Goal: Use online tool/utility: Utilize a website feature to perform a specific function

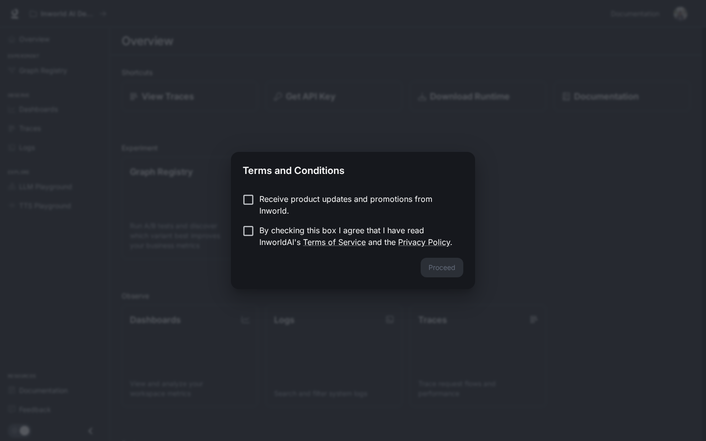
click at [280, 200] on p "Receive product updates and promotions from Inworld." at bounding box center [357, 205] width 196 height 24
click at [277, 228] on p "By checking this box I agree that I have read InworldAI's Terms of Service and …" at bounding box center [357, 236] width 196 height 24
click at [302, 205] on p "Receive product updates and promotions from Inworld." at bounding box center [357, 205] width 196 height 24
click at [438, 270] on button "Proceed" at bounding box center [442, 268] width 43 height 20
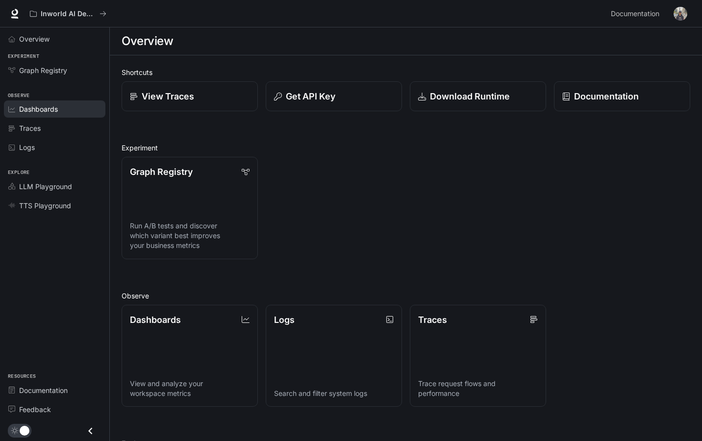
click at [67, 107] on div "Dashboards" at bounding box center [60, 109] width 82 height 10
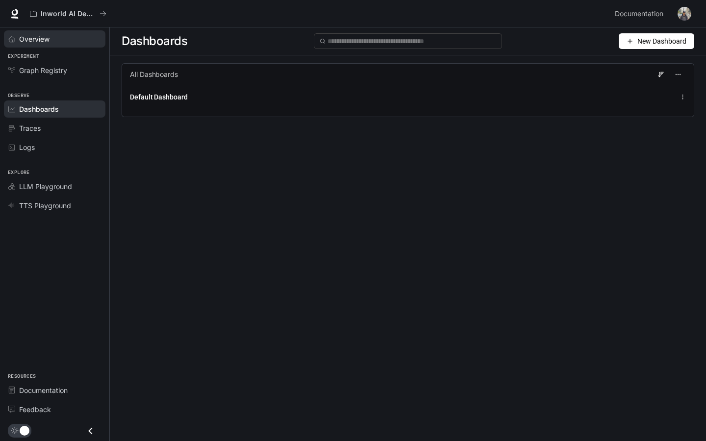
click at [62, 40] on div "Overview" at bounding box center [60, 39] width 82 height 10
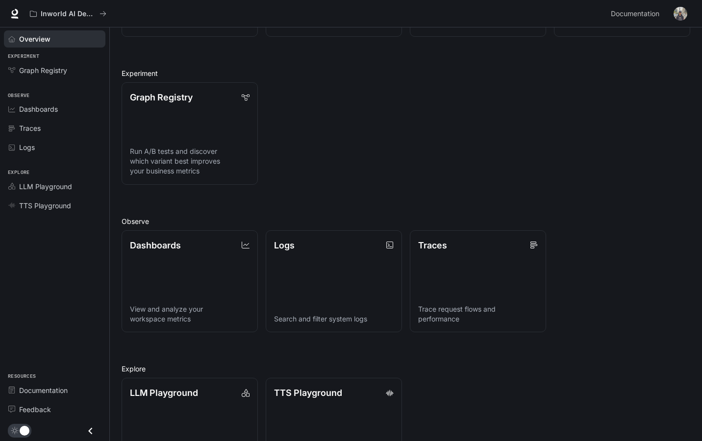
scroll to position [125, 0]
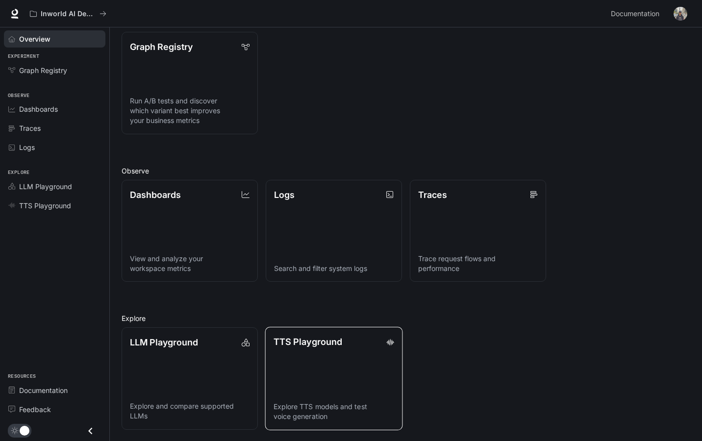
click at [323, 383] on link "TTS Playground Explore TTS models and test voice generation" at bounding box center [334, 378] width 138 height 103
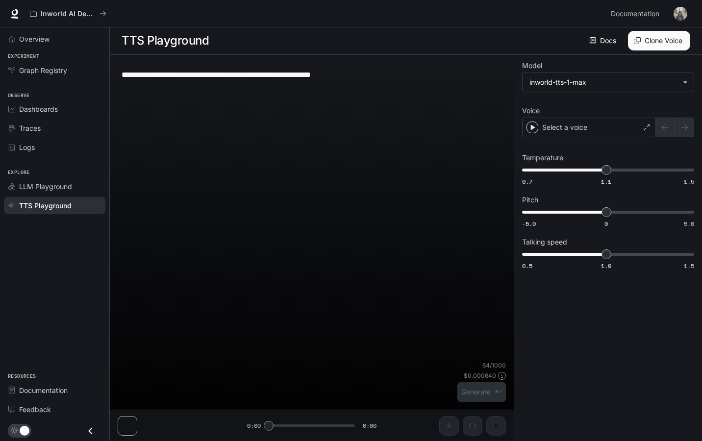
scroll to position [0, 0]
